Goal: Use online tool/utility: Utilize a website feature to perform a specific function

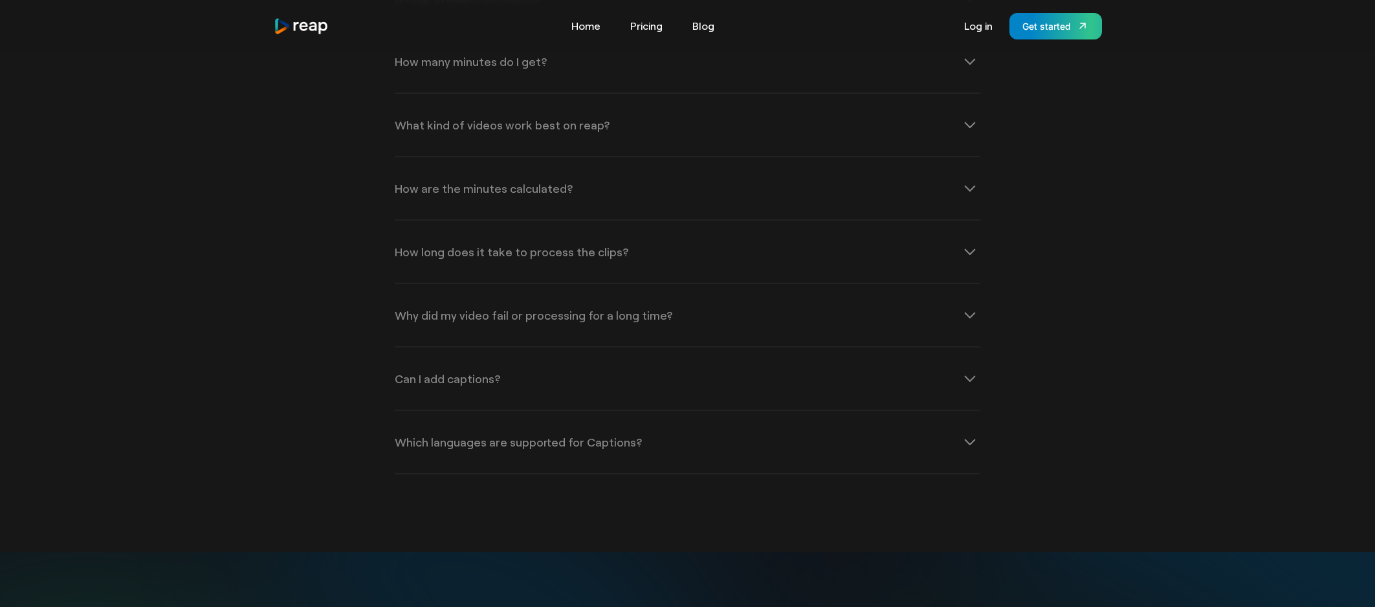
scroll to position [1882, 0]
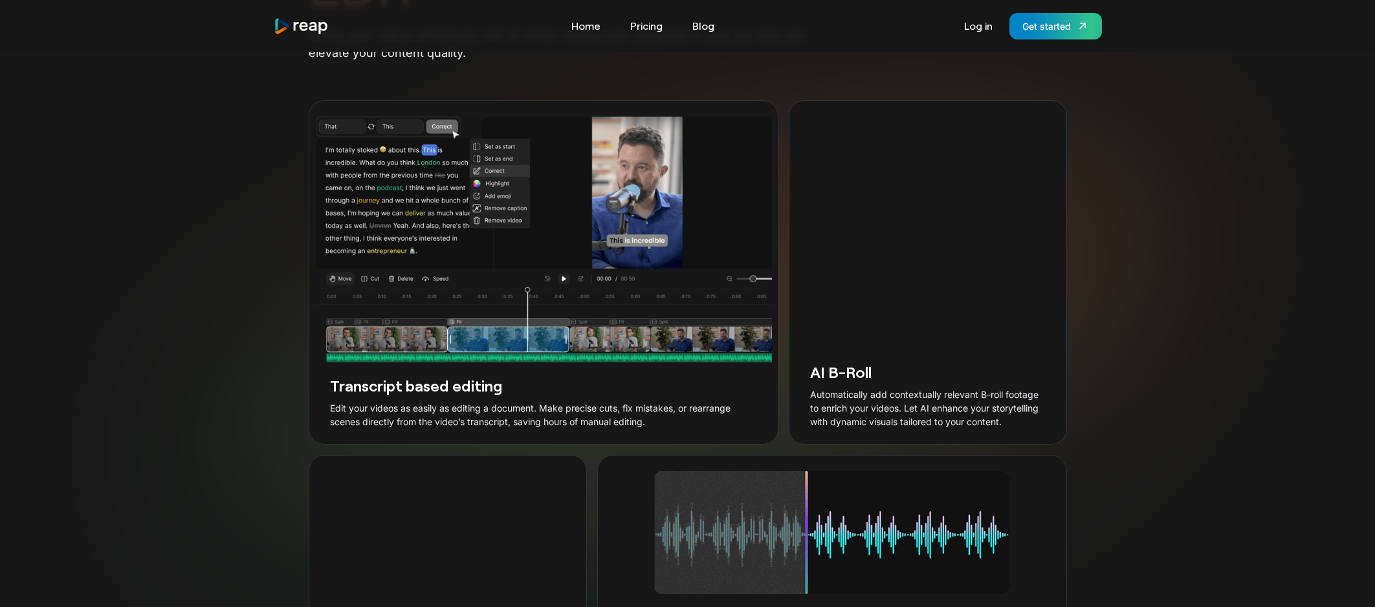
scroll to position [2248, 0]
click at [648, 393] on h3 "Transcript based editing" at bounding box center [543, 383] width 427 height 20
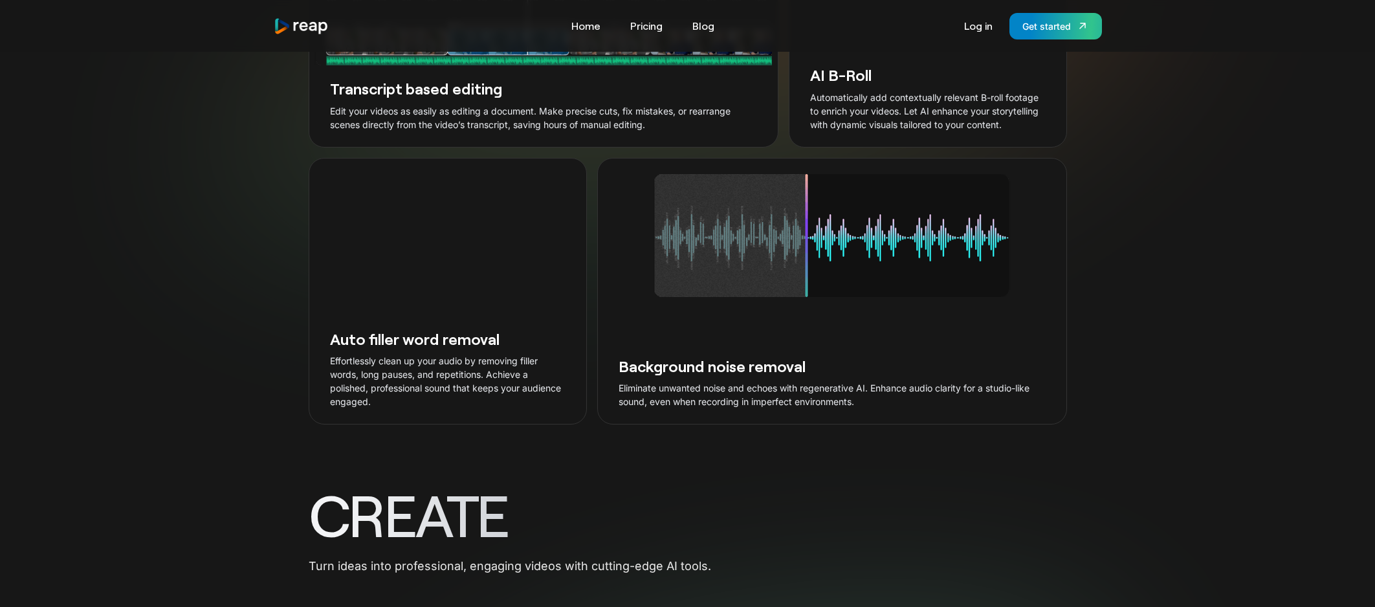
scroll to position [2582, 0]
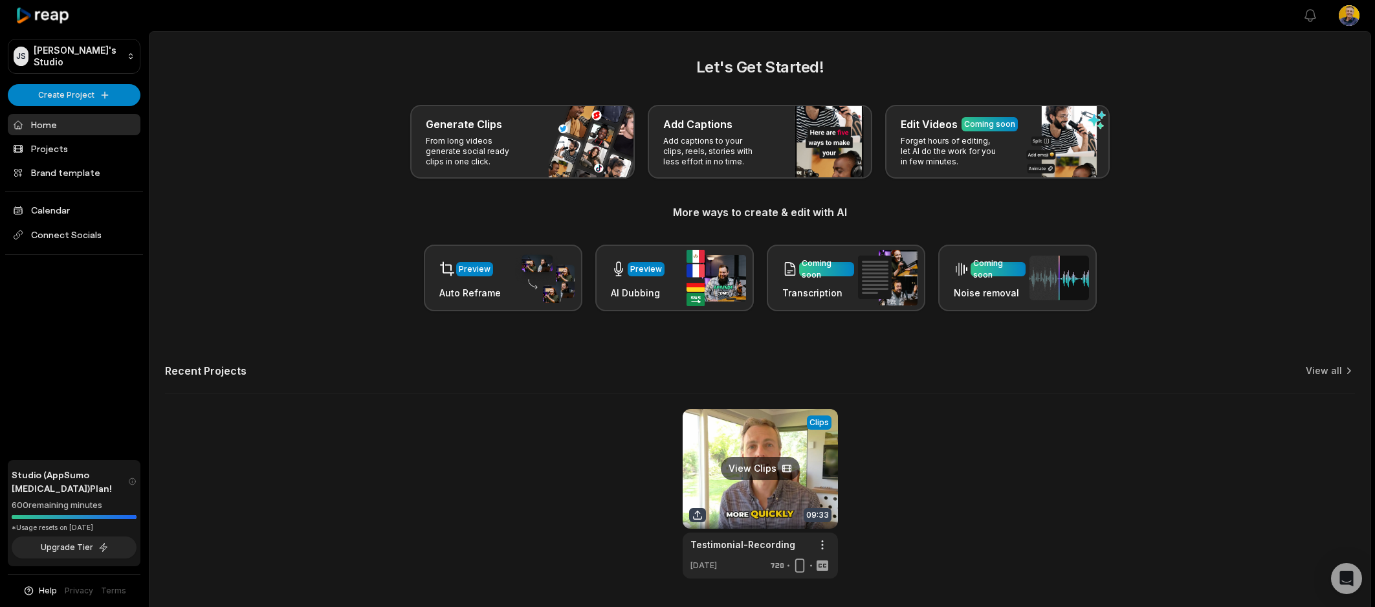
click at [743, 421] on link at bounding box center [760, 494] width 155 height 170
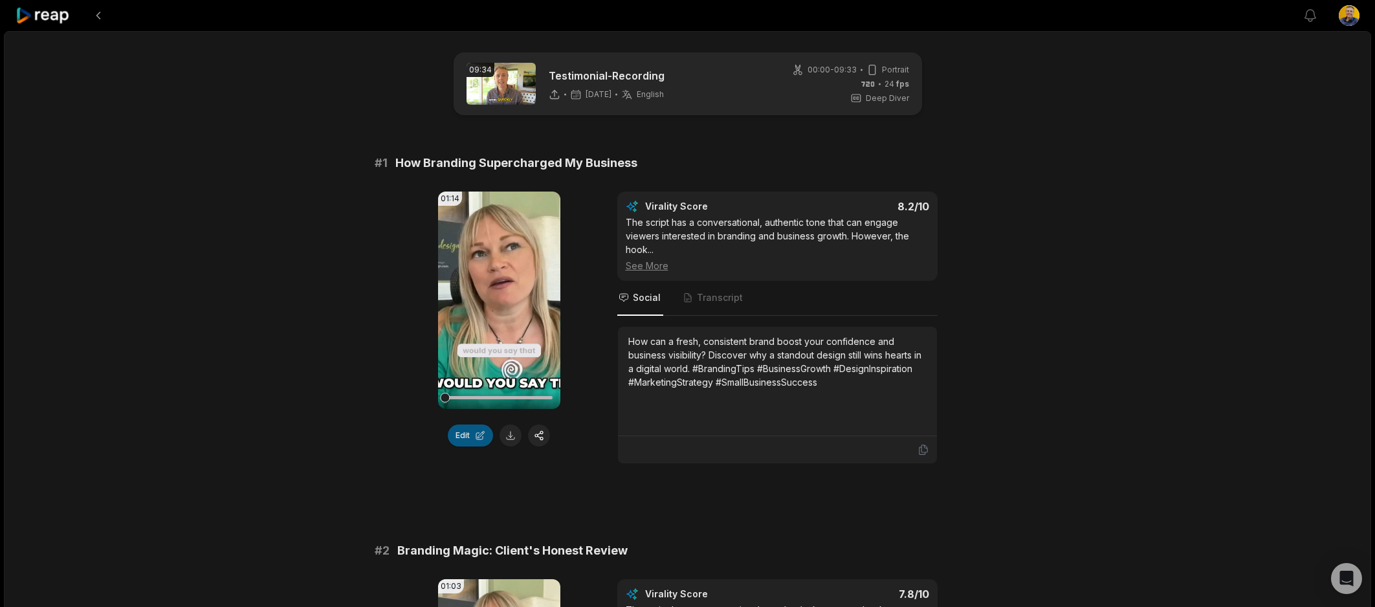
click at [470, 434] on button "Edit" at bounding box center [470, 435] width 45 height 22
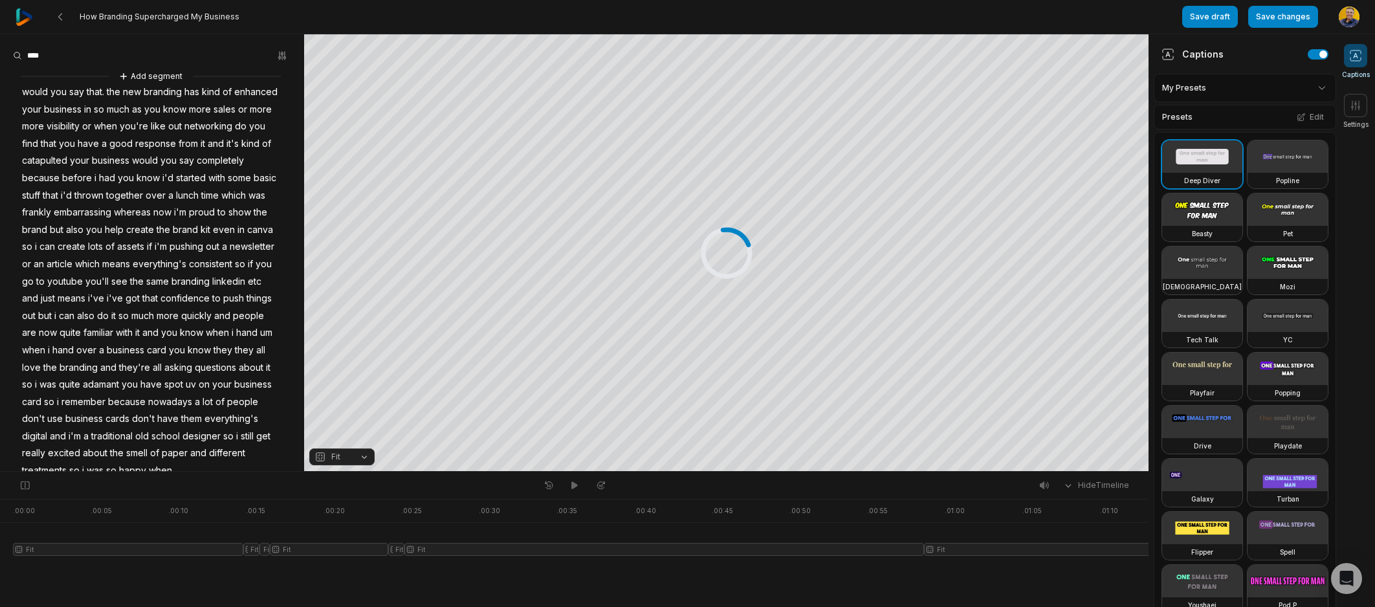
click at [181, 187] on span "lunch" at bounding box center [187, 195] width 25 height 17
click at [133, 188] on span "together" at bounding box center [124, 195] width 39 height 17
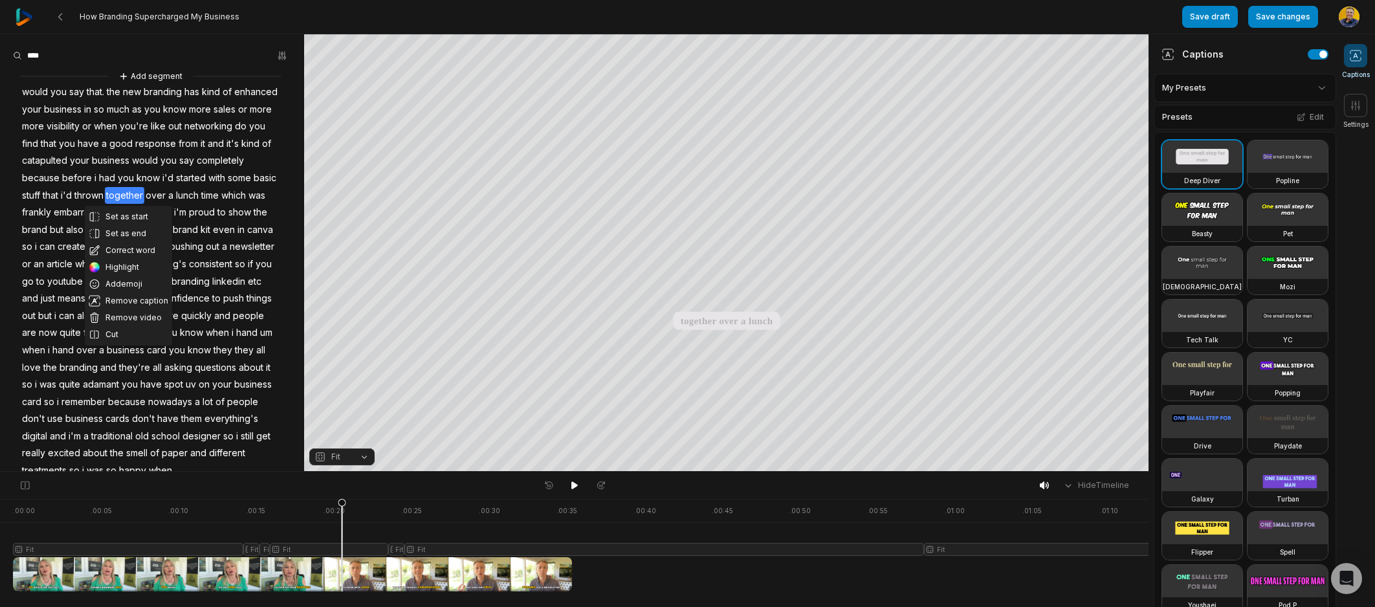
click at [99, 199] on span "thrown" at bounding box center [89, 195] width 32 height 17
